Goal: Navigation & Orientation: Find specific page/section

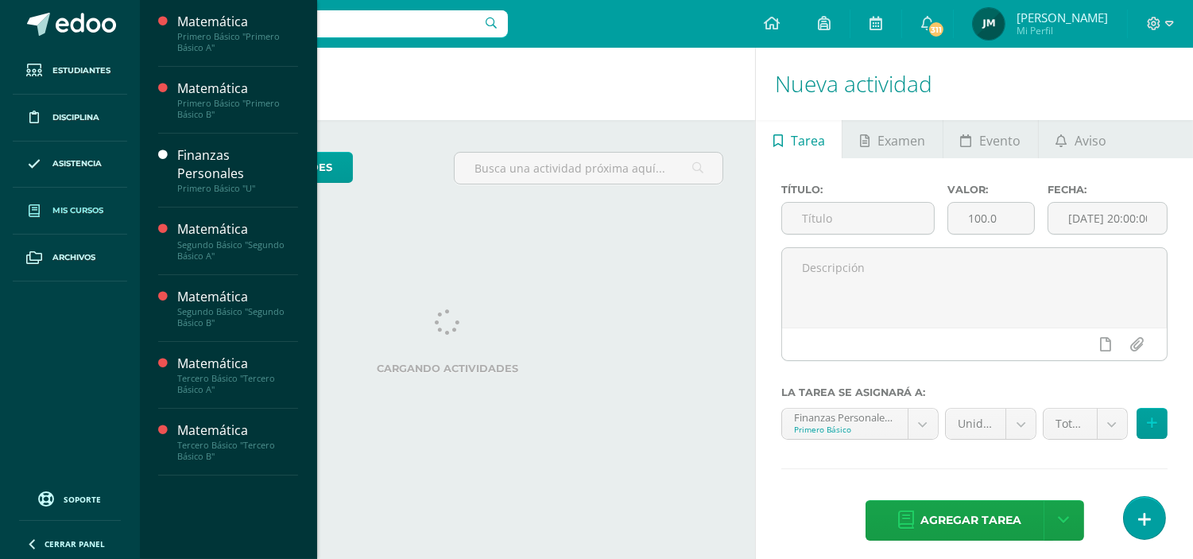
click at [79, 215] on span "Mis cursos" at bounding box center [77, 210] width 51 height 13
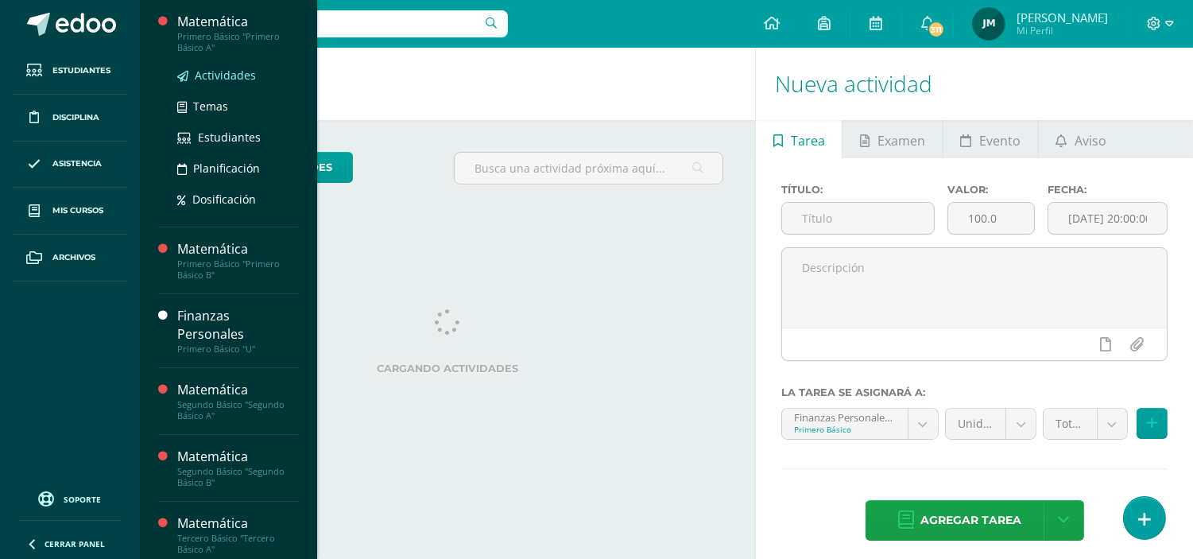
click at [234, 79] on span "Actividades" at bounding box center [225, 75] width 61 height 15
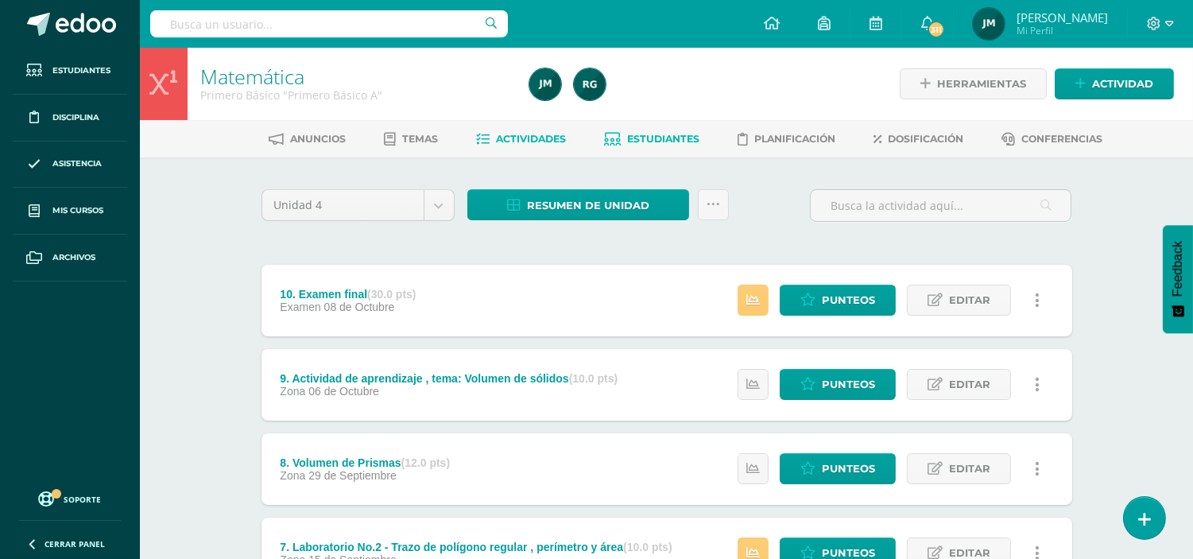
click at [666, 138] on span "Estudiantes" at bounding box center [663, 139] width 72 height 12
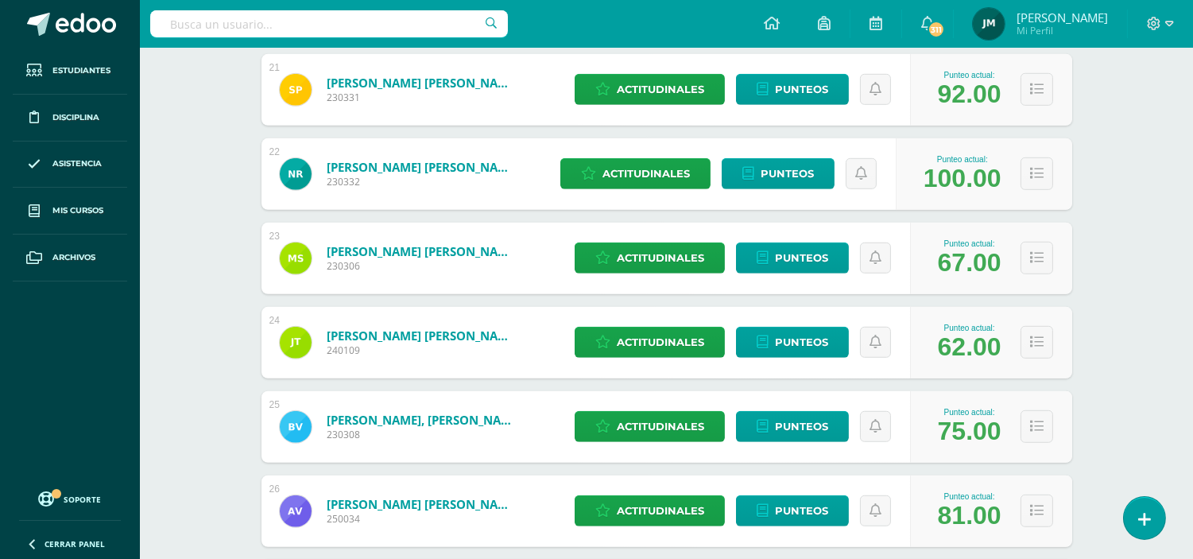
scroll to position [1976, 0]
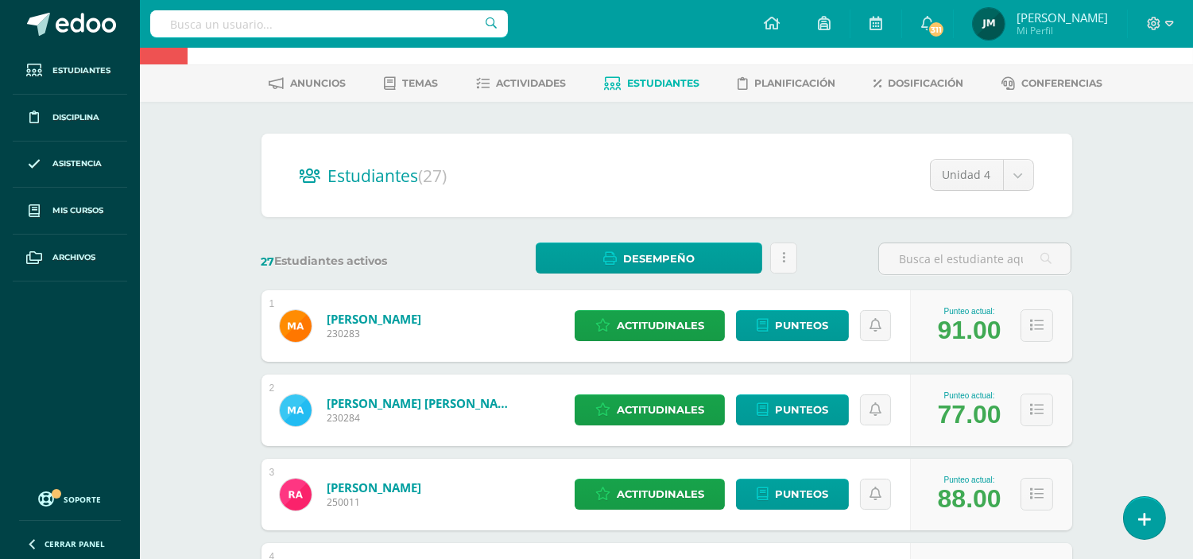
scroll to position [33, 0]
